Goal: Task Accomplishment & Management: Complete application form

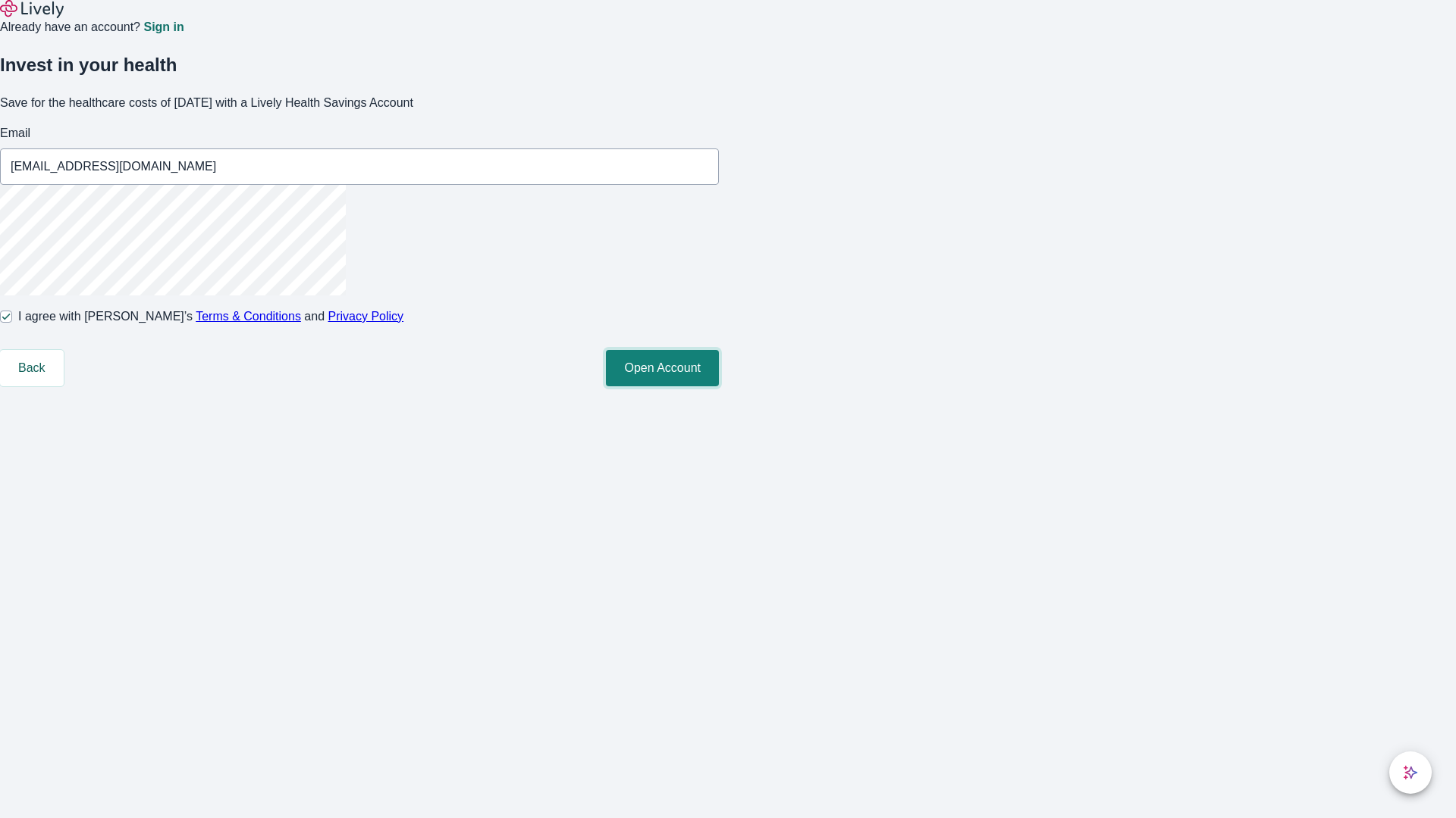
click at [718, 386] on button "Open Account" at bounding box center [661, 369] width 113 height 37
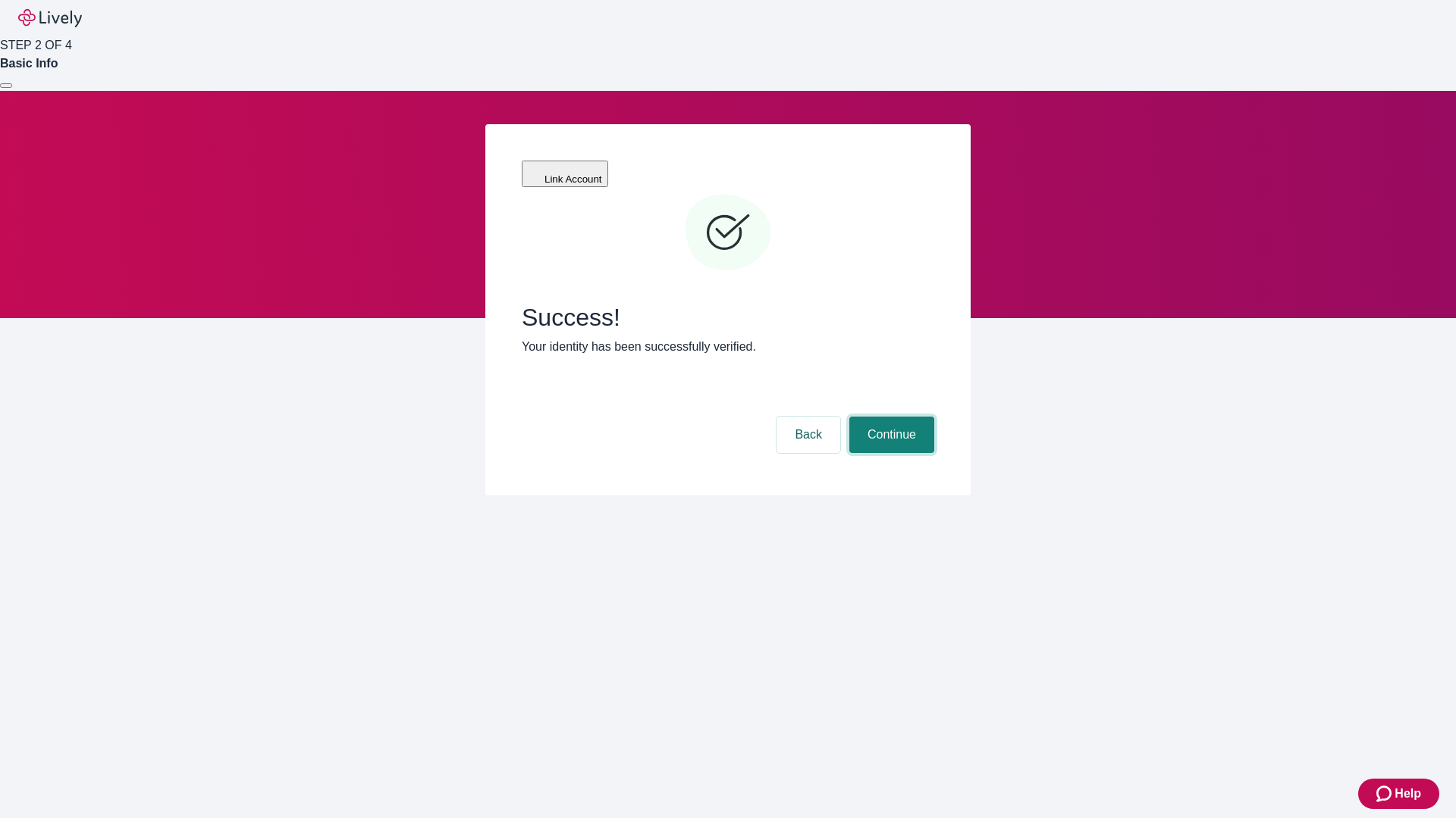
click at [889, 417] on button "Continue" at bounding box center [892, 436] width 85 height 37
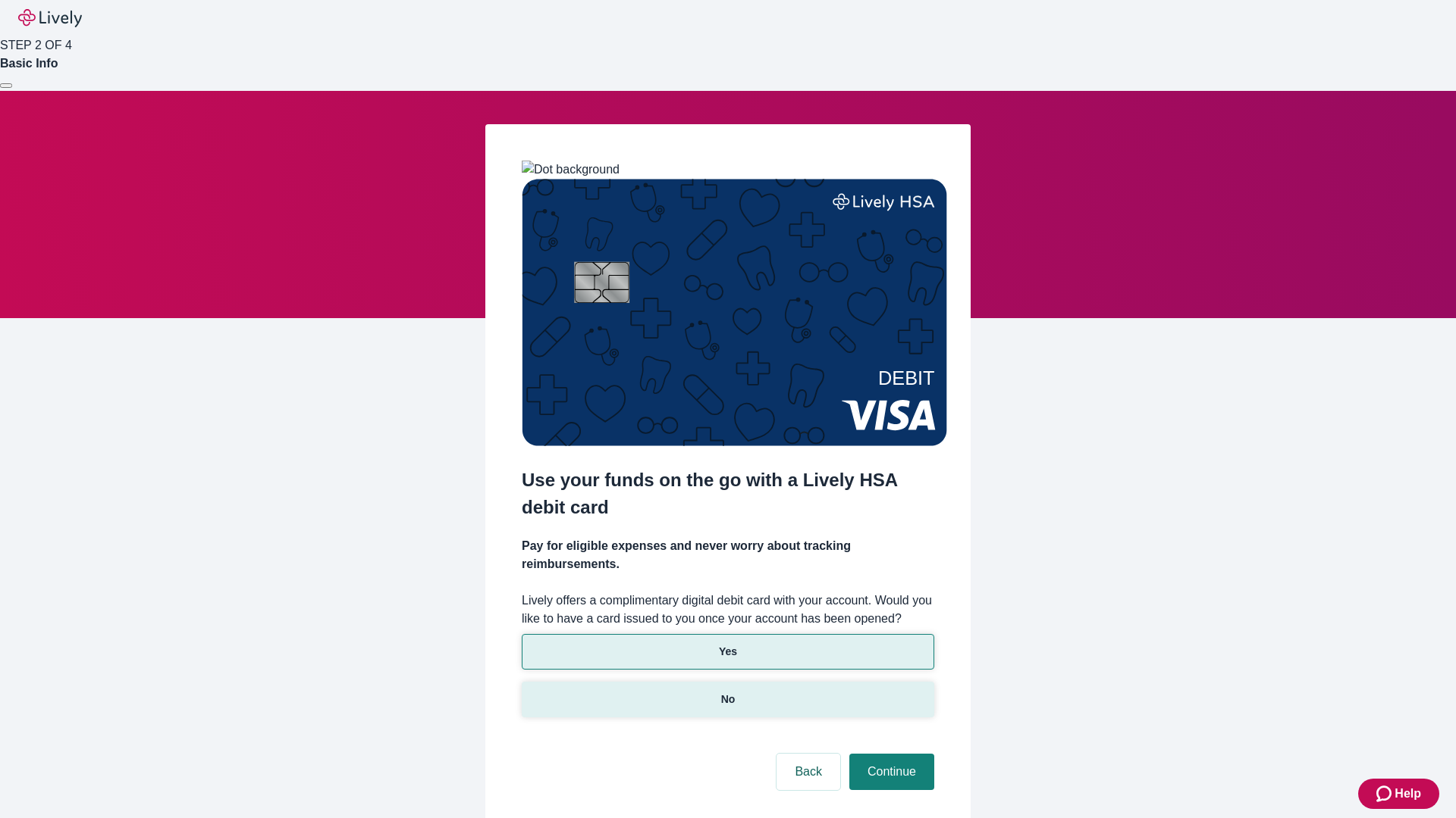
click at [727, 691] on p "No" at bounding box center [728, 699] width 15 height 16
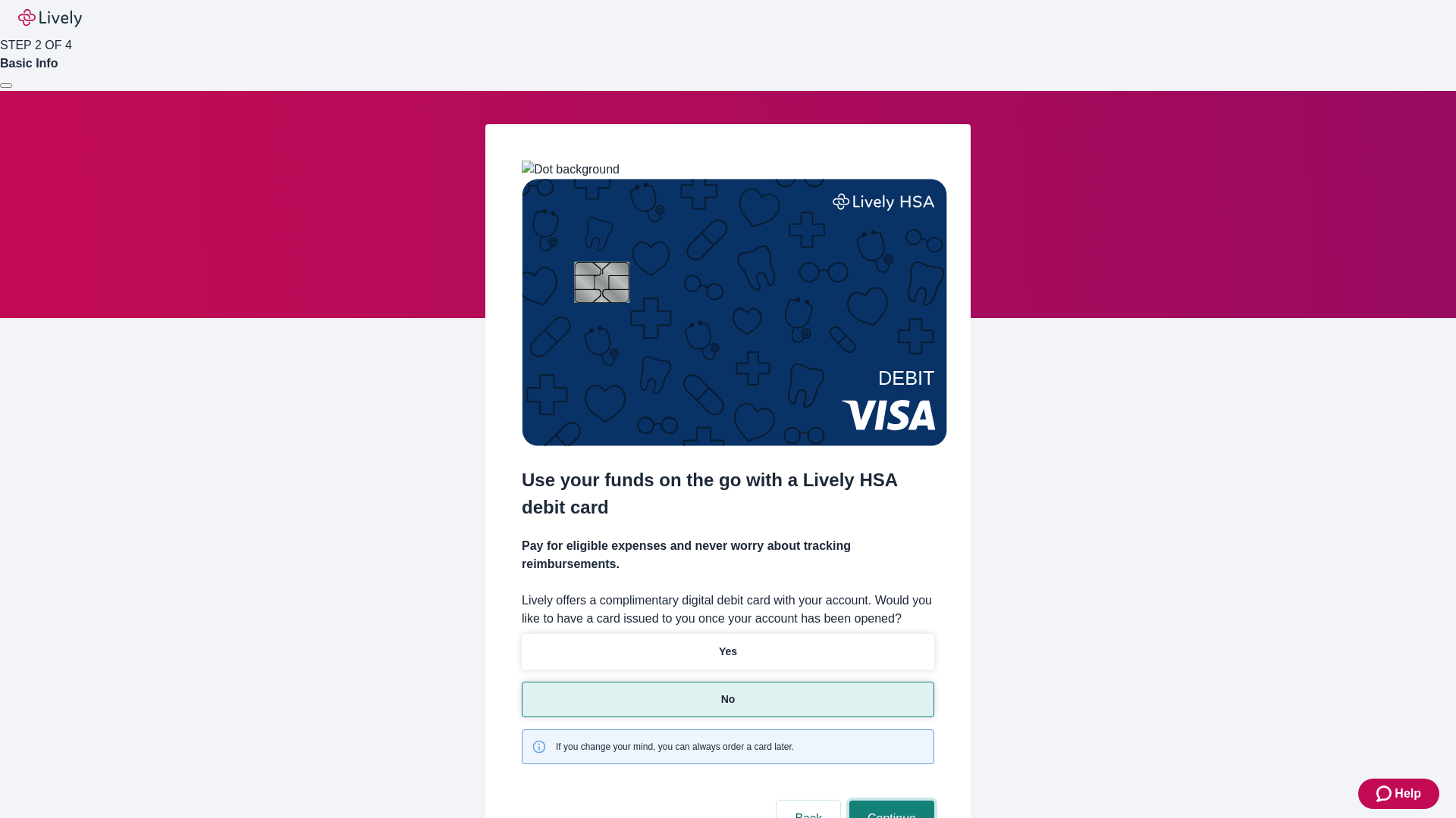
click at [889, 801] on button "Continue" at bounding box center [892, 819] width 85 height 37
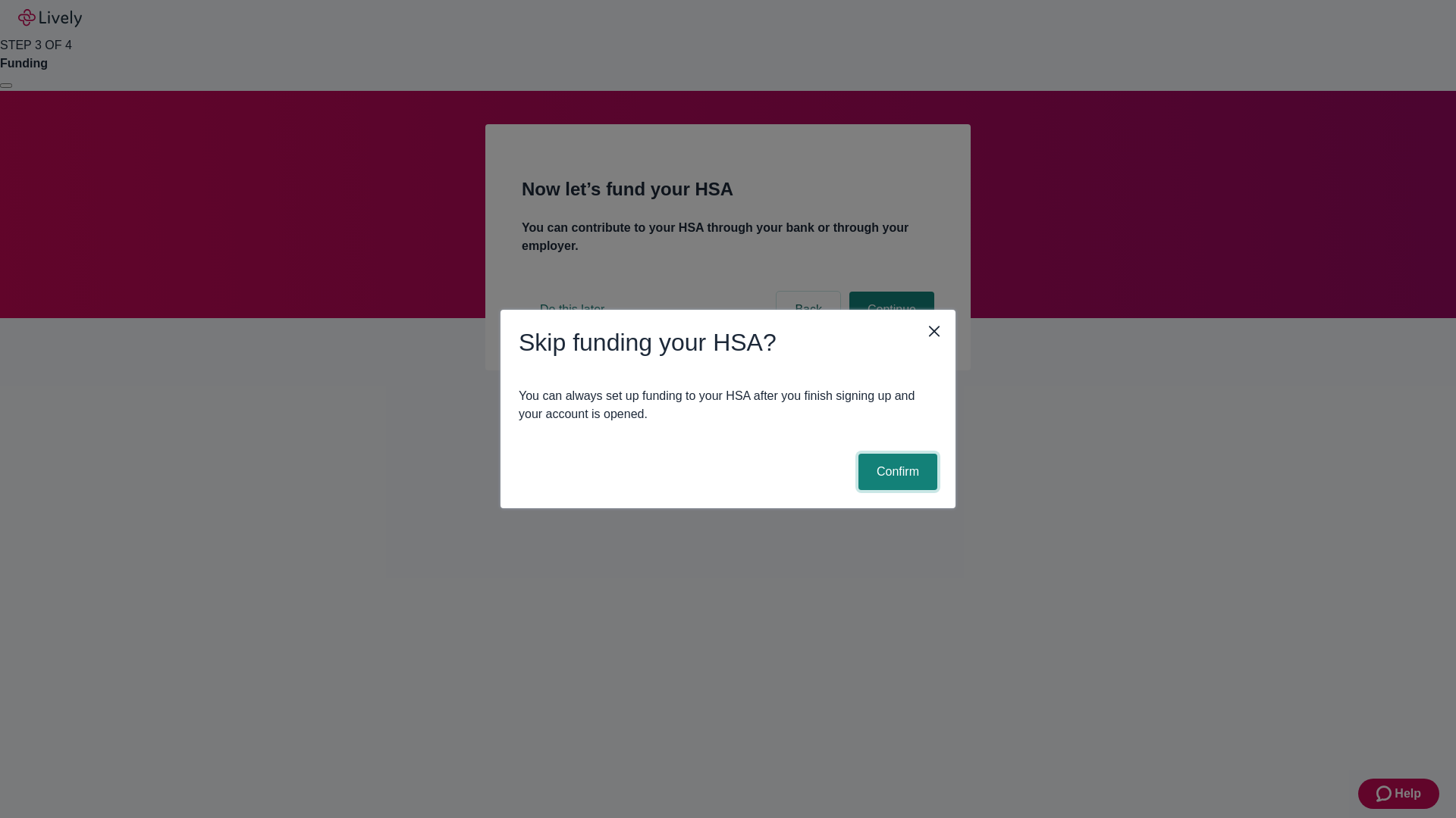
click at [895, 472] on button "Confirm" at bounding box center [897, 472] width 79 height 37
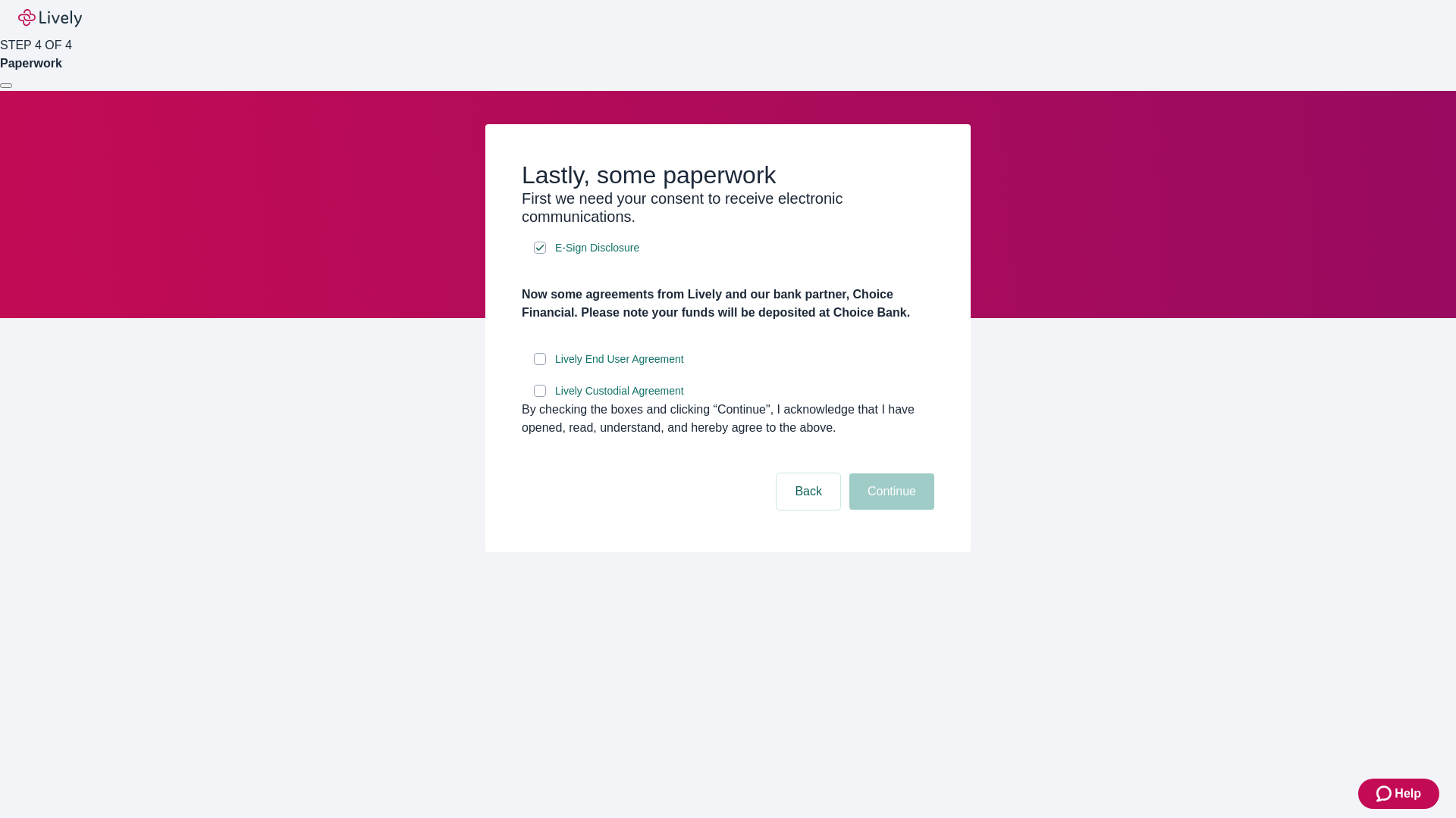
click at [539, 365] on input "Lively End User Agreement" at bounding box center [539, 359] width 12 height 12
checkbox input "true"
click at [539, 397] on input "Lively Custodial Agreement" at bounding box center [539, 391] width 12 height 12
checkbox input "true"
click at [889, 510] on button "Continue" at bounding box center [892, 492] width 85 height 37
